Goal: Information Seeking & Learning: Learn about a topic

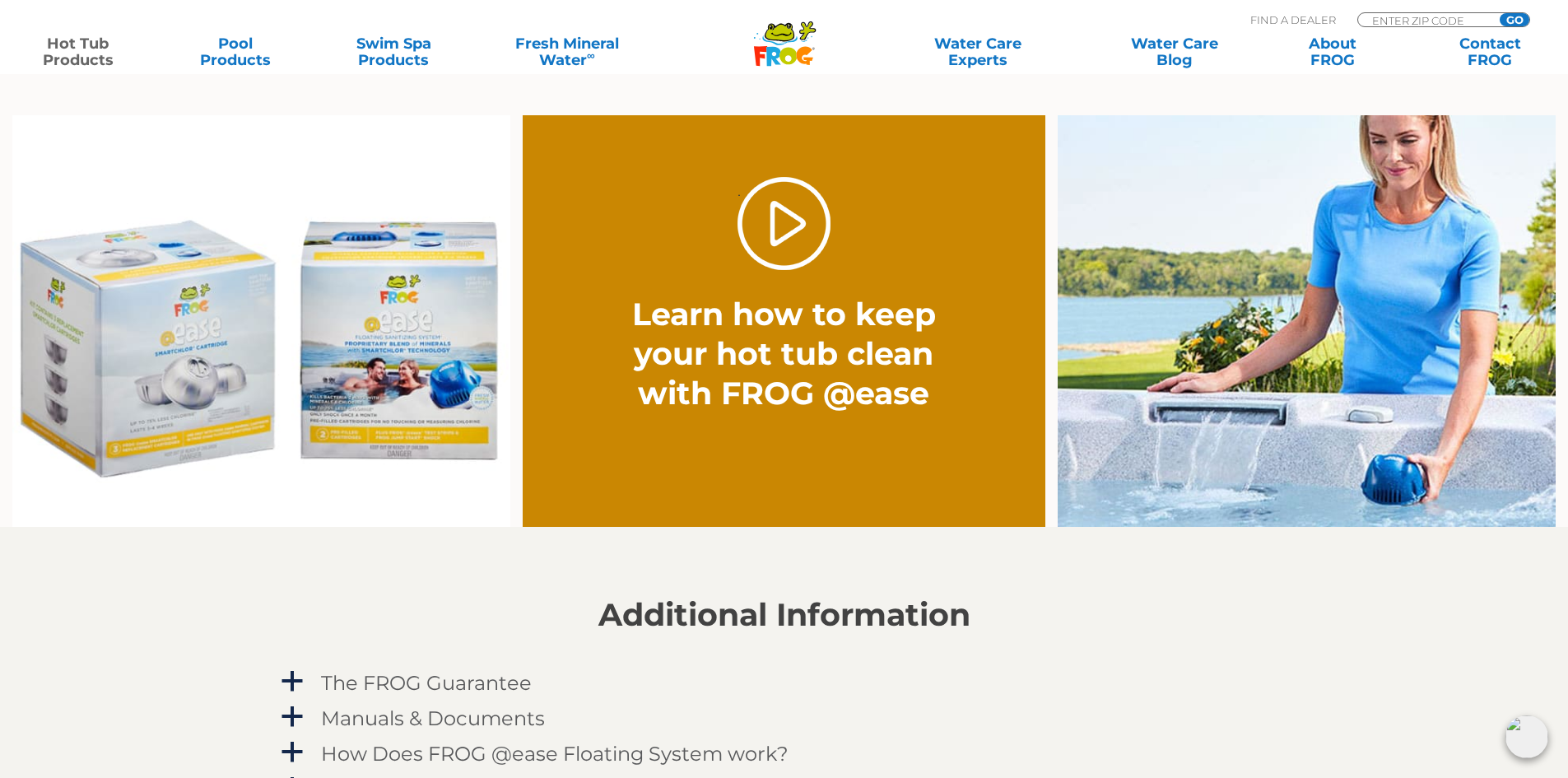
scroll to position [878, 0]
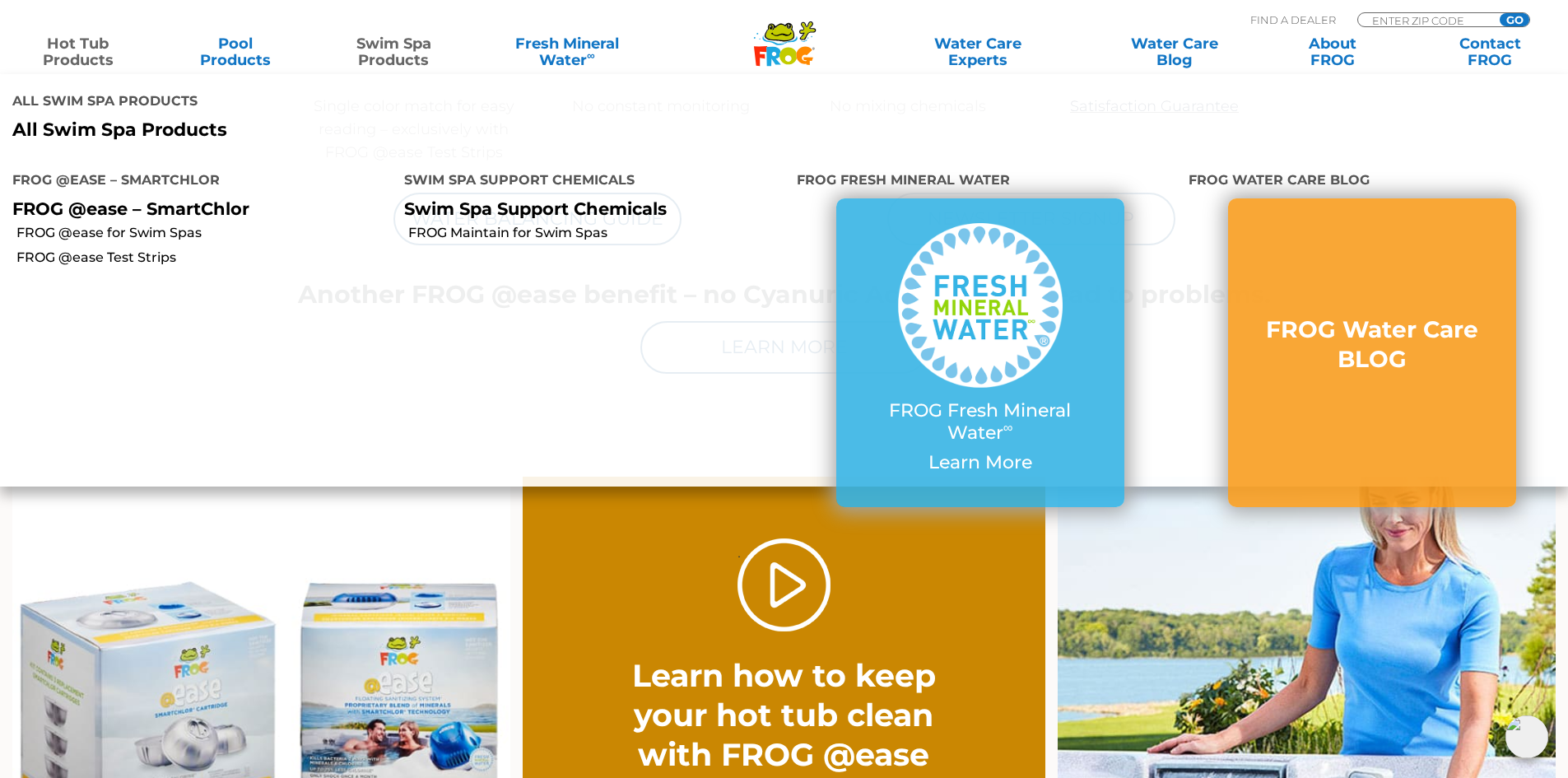
click at [403, 56] on link "Swim Spa Products" at bounding box center [393, 52] width 122 height 33
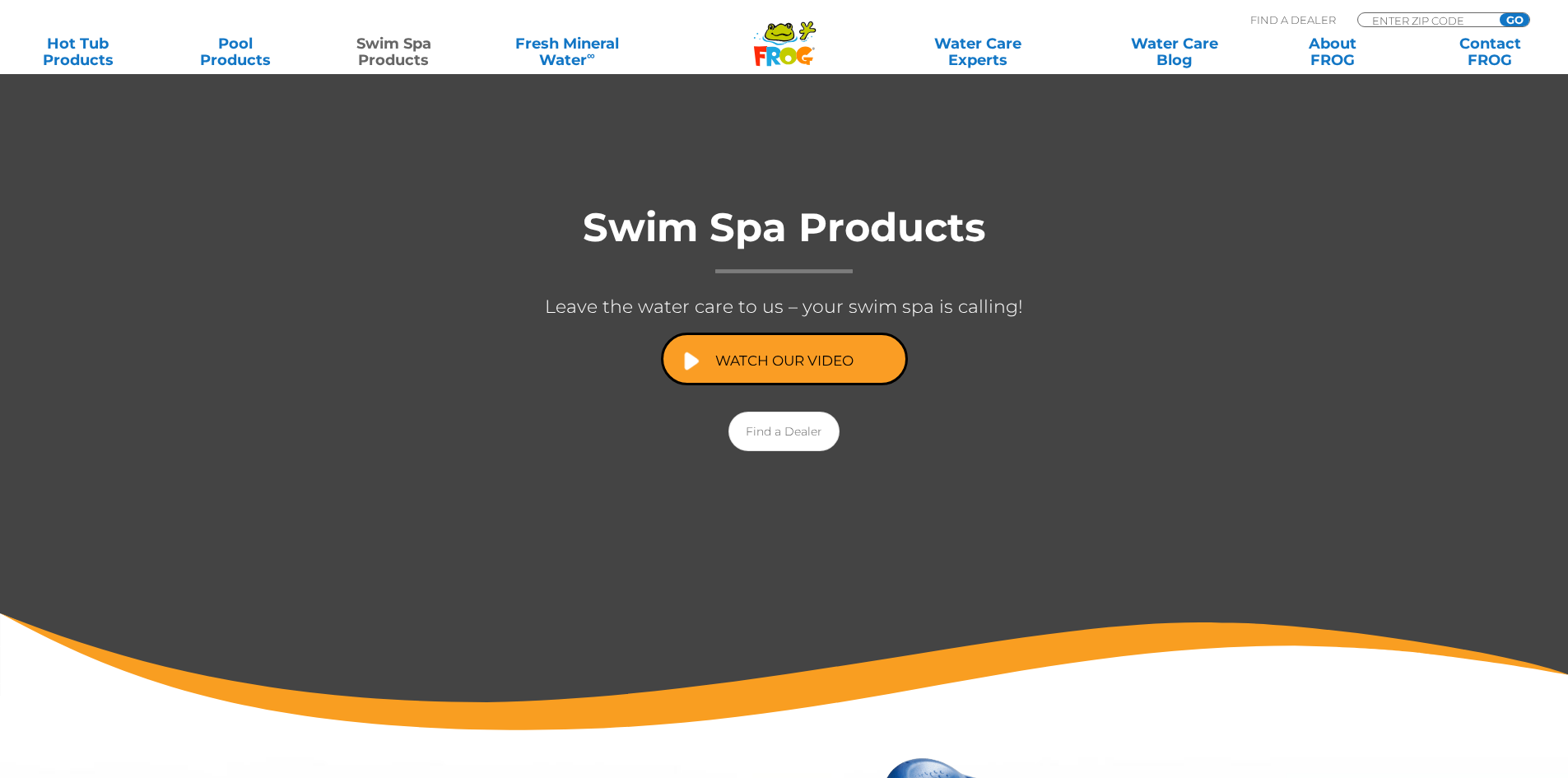
scroll to position [220, 0]
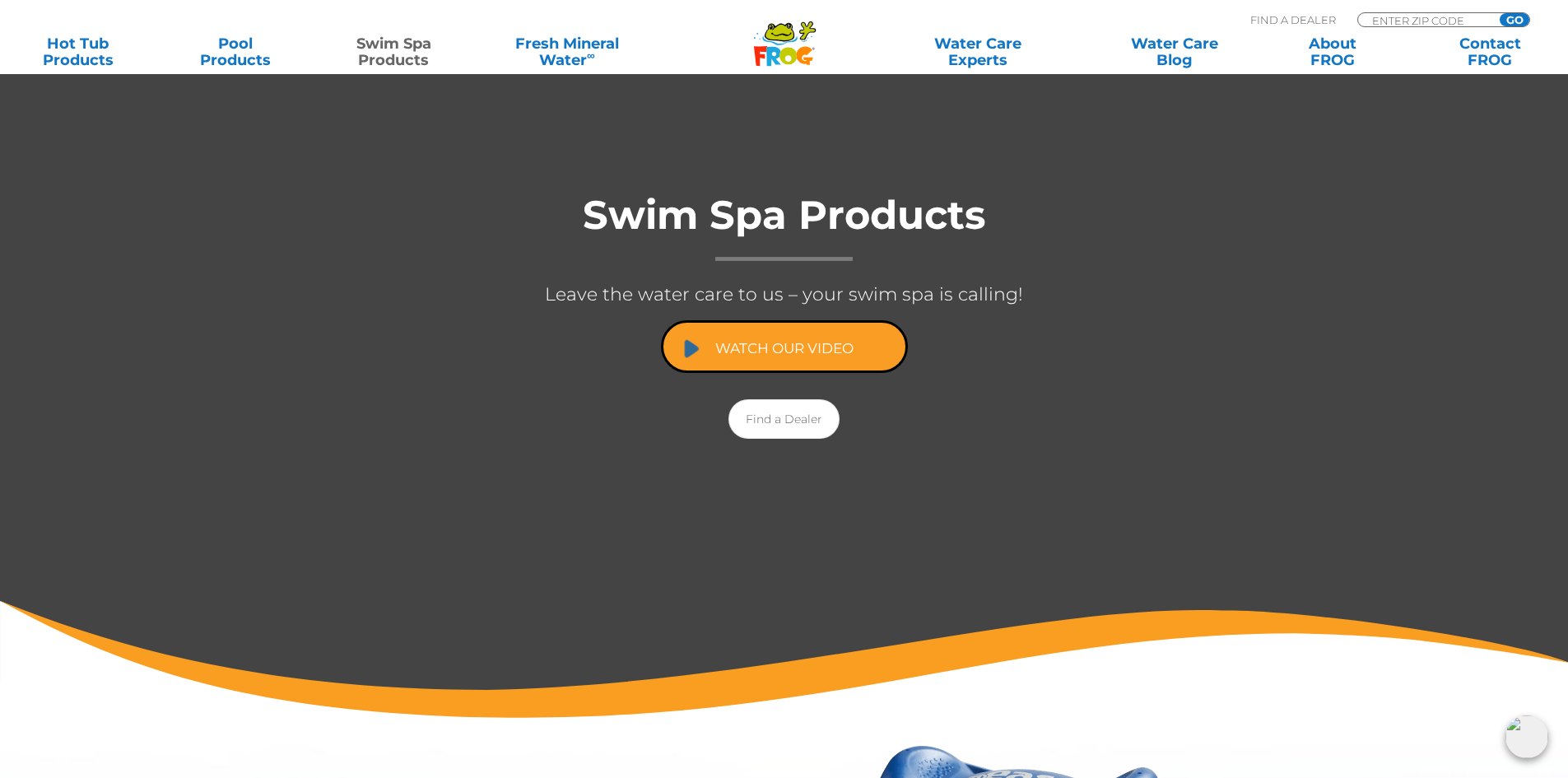
click at [840, 353] on link "Watch Our Video" at bounding box center [784, 346] width 247 height 53
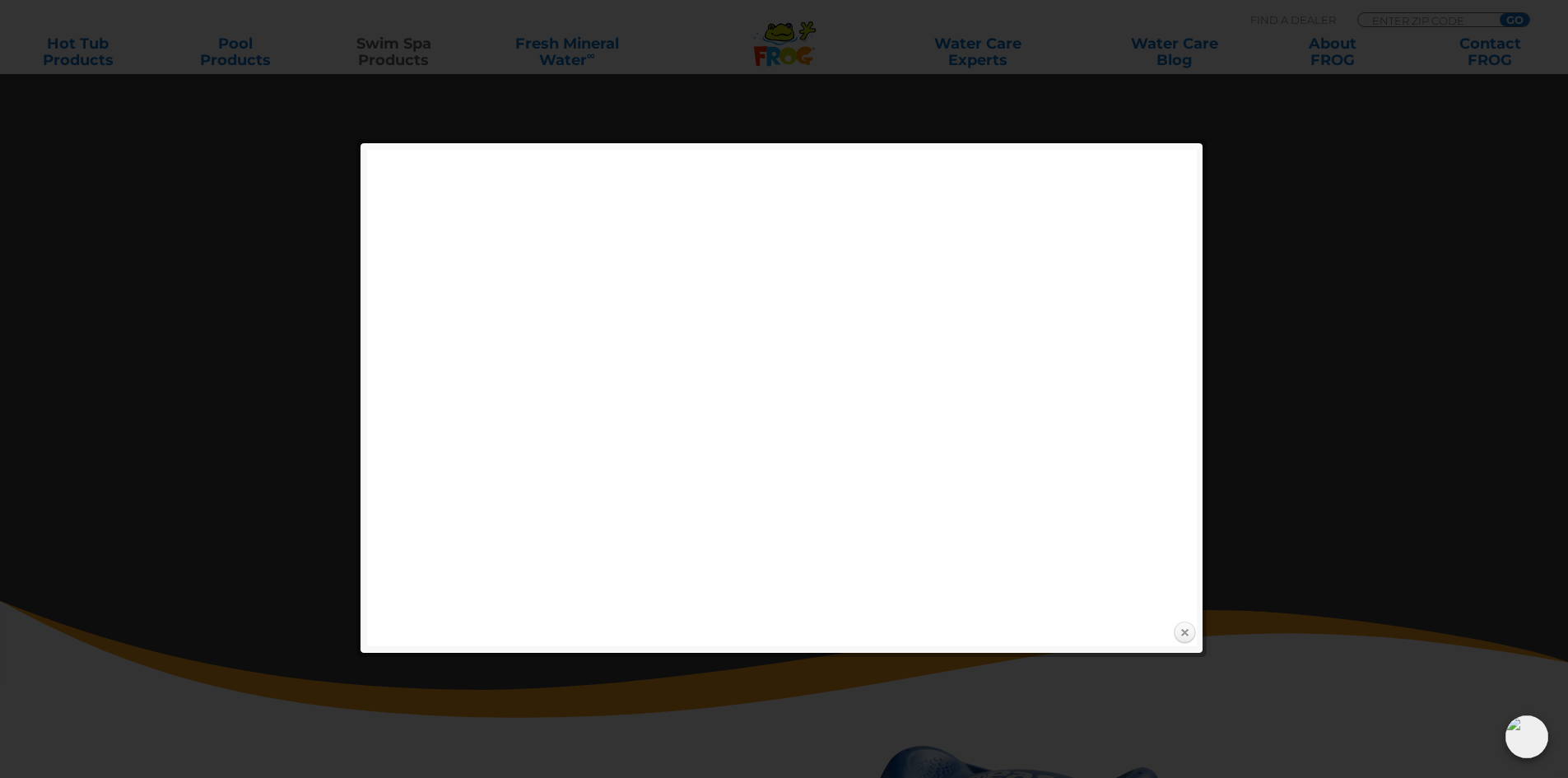
click at [1188, 625] on link "Close" at bounding box center [1185, 633] width 25 height 25
